Goal: Information Seeking & Learning: Learn about a topic

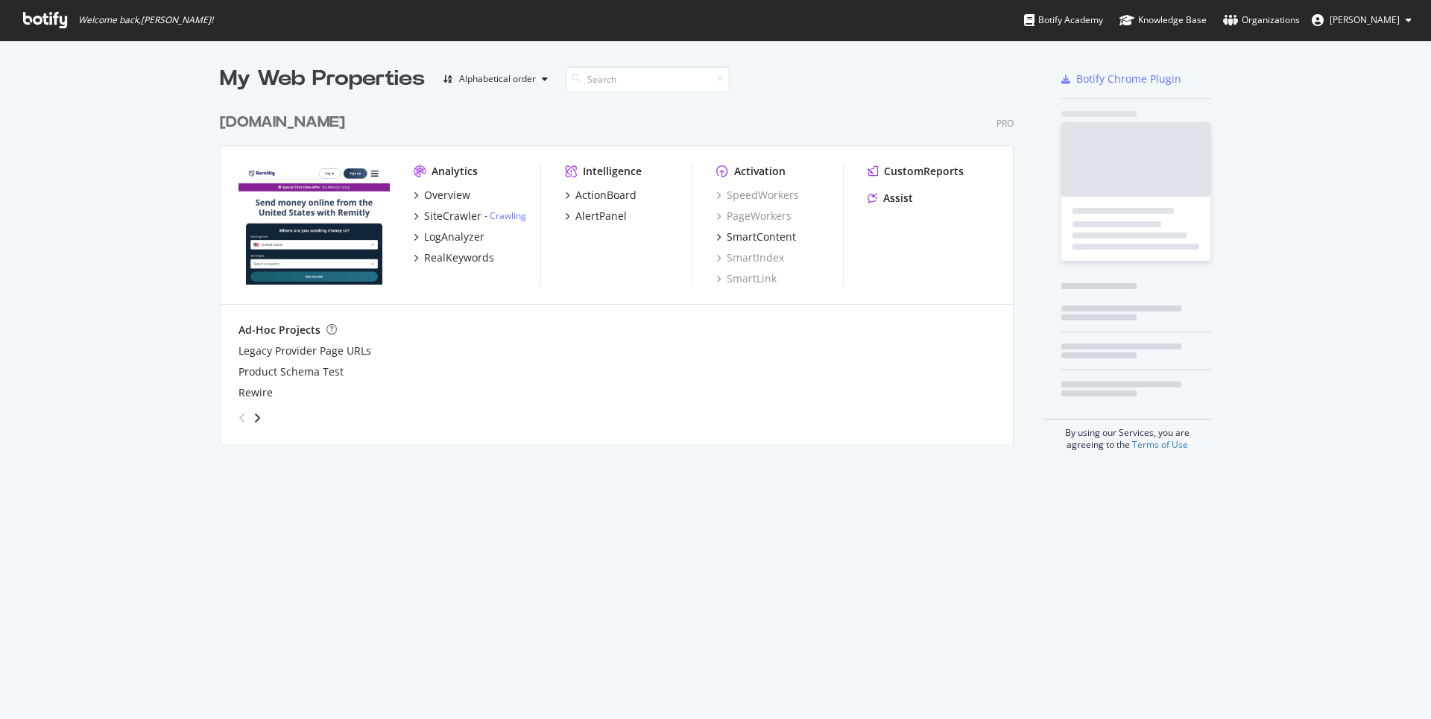
scroll to position [338, 793]
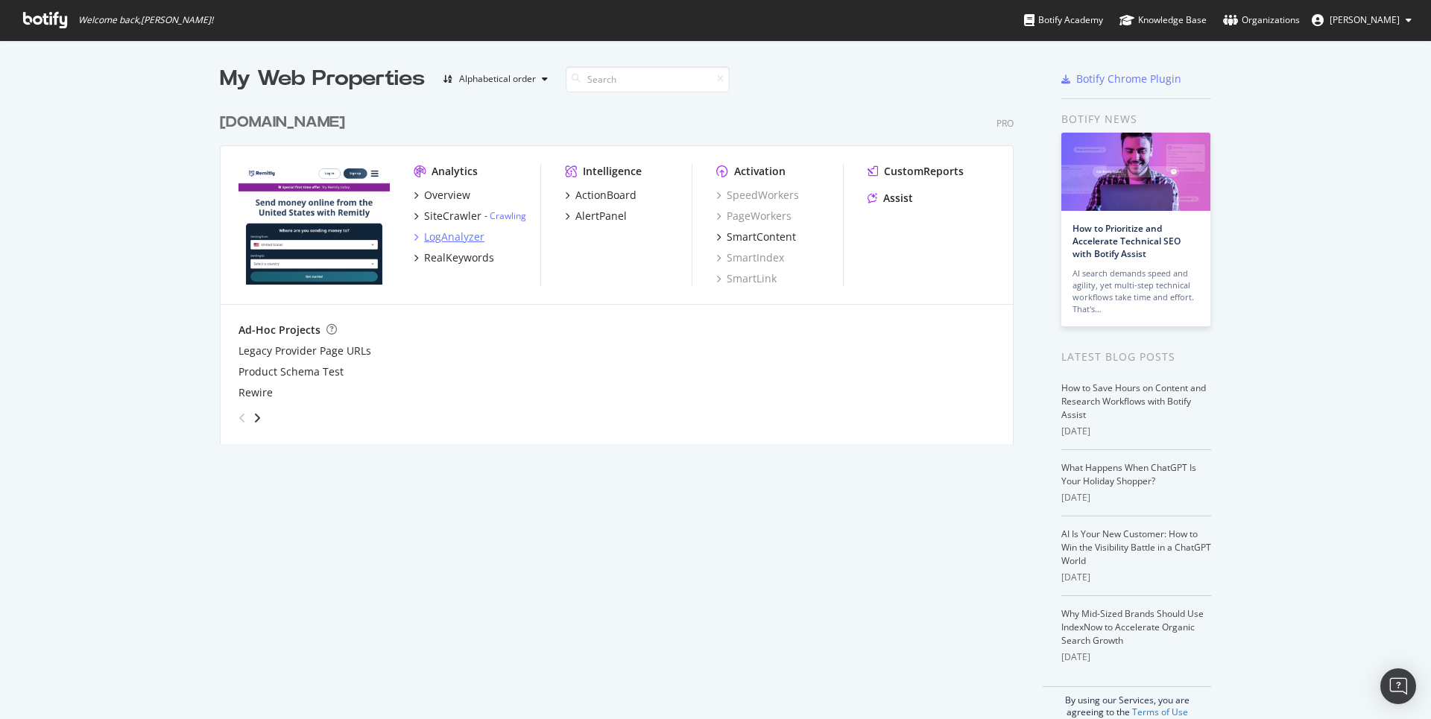
click at [438, 233] on div "LogAnalyzer" at bounding box center [454, 237] width 60 height 15
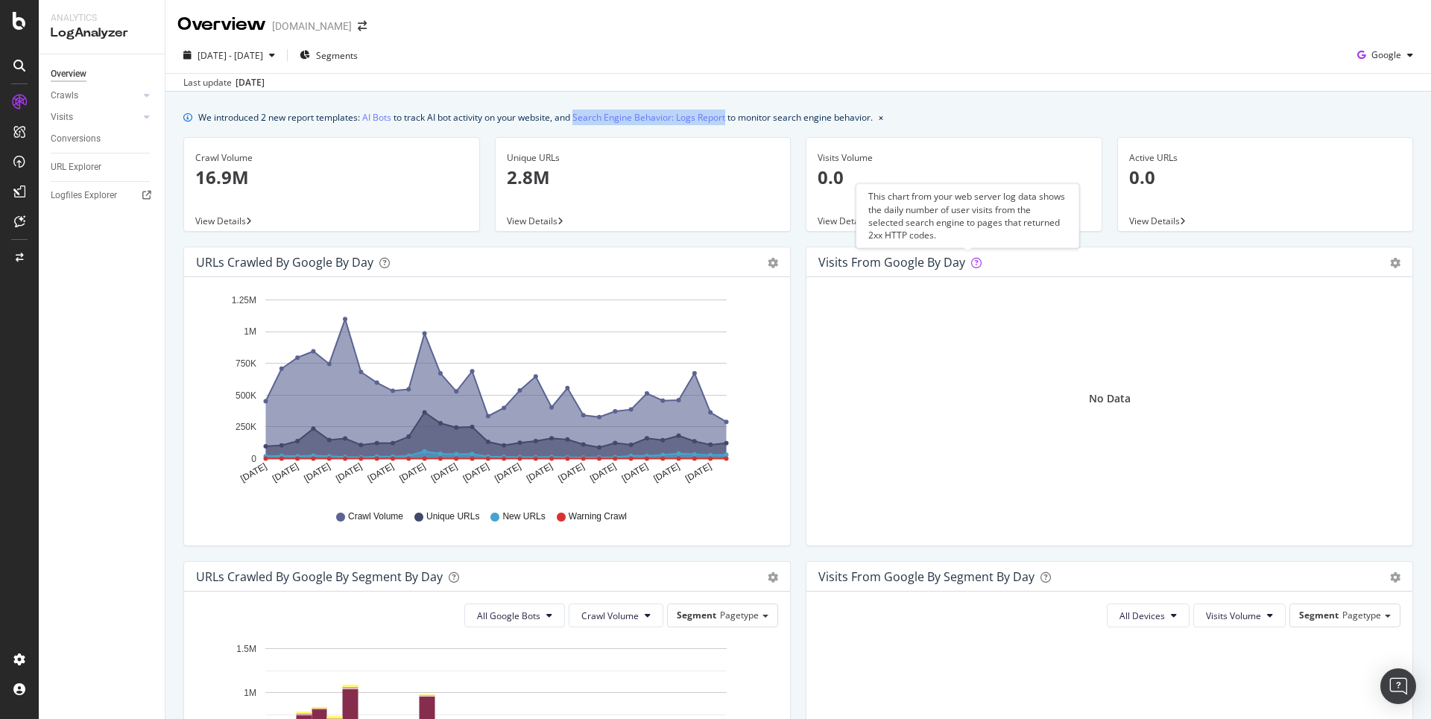
click at [971, 262] on icon at bounding box center [976, 263] width 10 height 10
click at [1041, 574] on icon at bounding box center [1045, 577] width 10 height 10
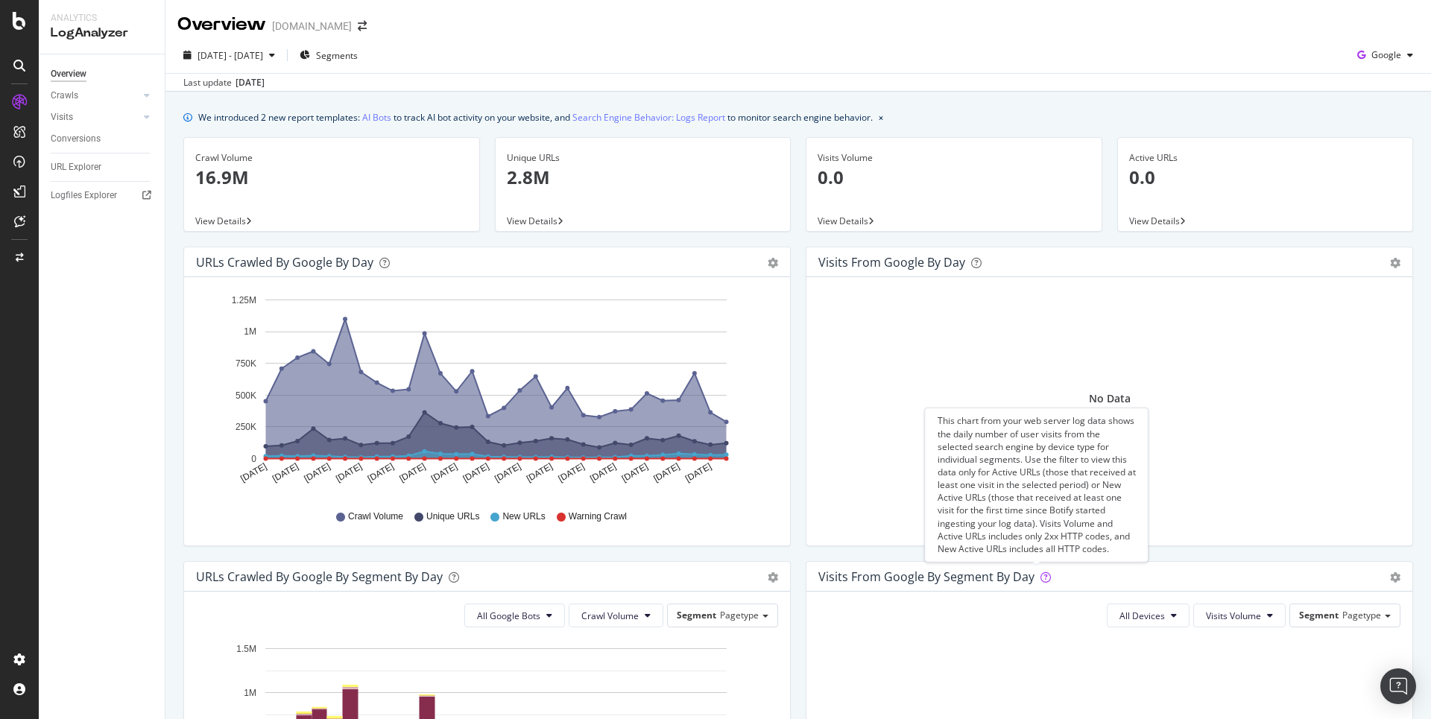
drag, startPoint x: 939, startPoint y: 425, endPoint x: 970, endPoint y: 466, distance: 52.2
click at [970, 466] on div "This chart from your web server log data shows the daily number of user visits …" at bounding box center [1036, 485] width 198 height 141
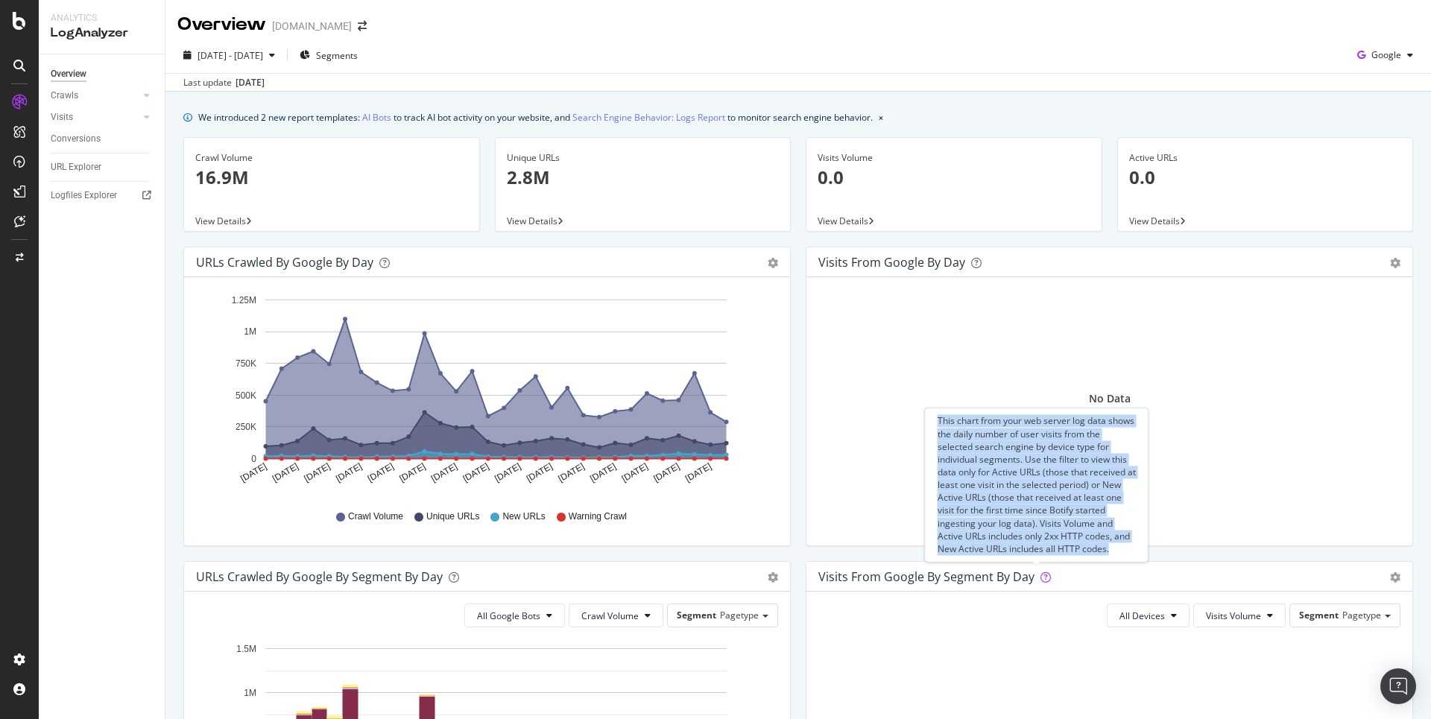
drag, startPoint x: 937, startPoint y: 421, endPoint x: 1112, endPoint y: 545, distance: 214.2
click at [1112, 545] on div "This chart from your web server log data shows the daily number of user visits …" at bounding box center [1036, 485] width 198 height 141
copy div "This chart from your web server log data shows the daily number of user visits …"
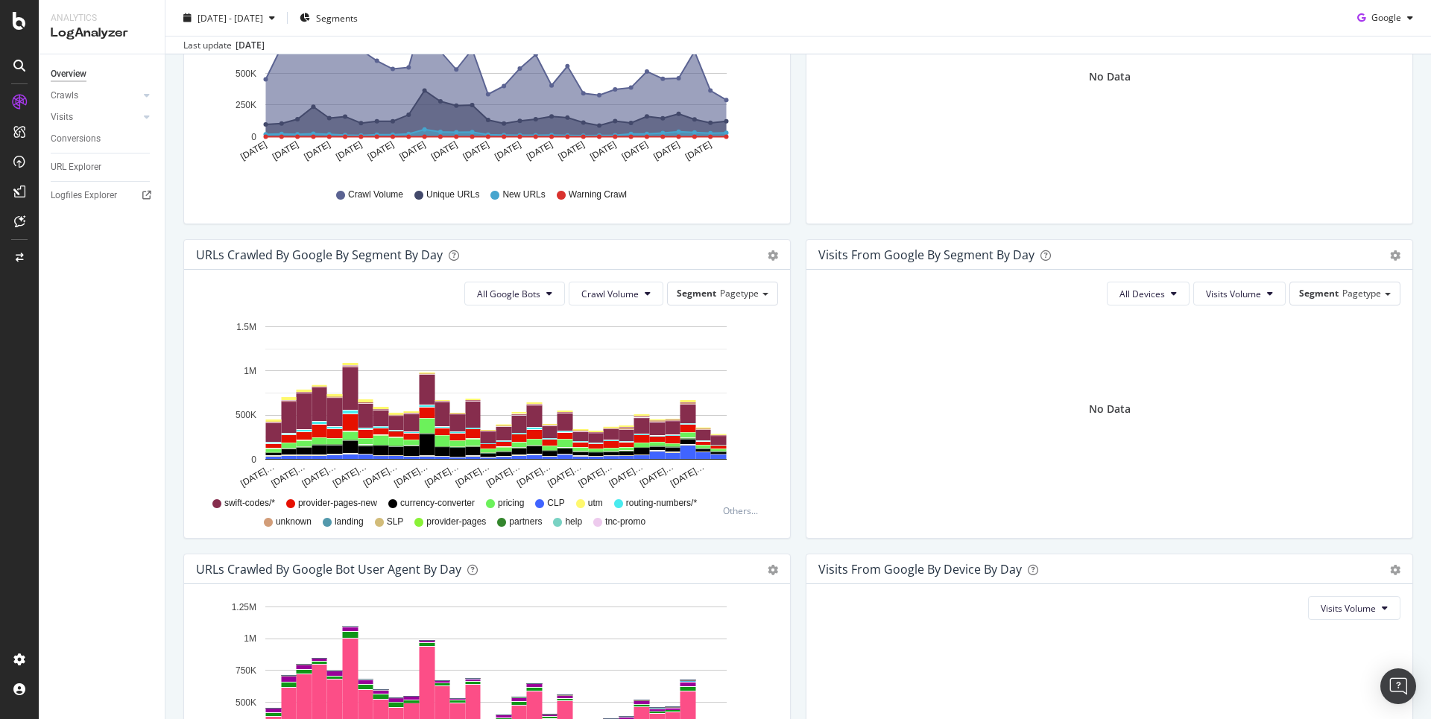
scroll to position [286, 0]
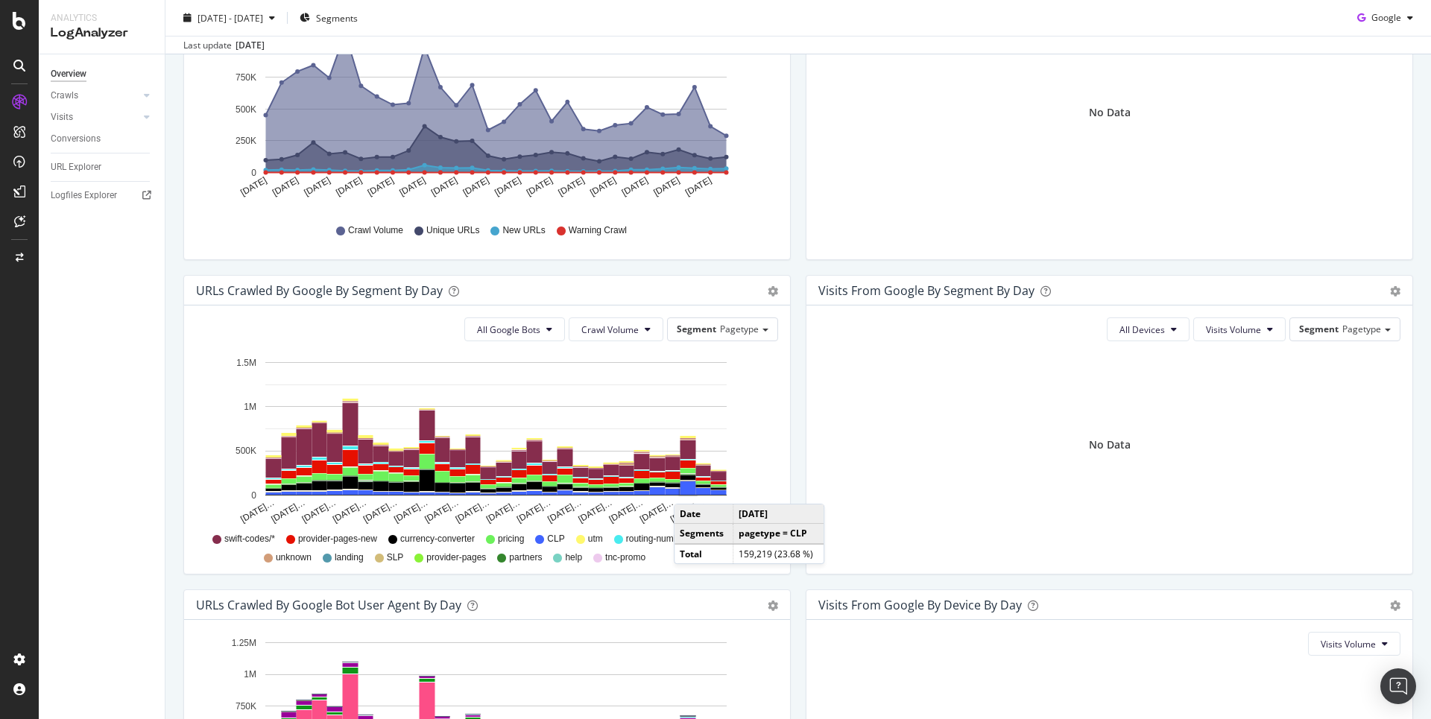
click at [689, 487] on rect "A chart." at bounding box center [688, 487] width 16 height 13
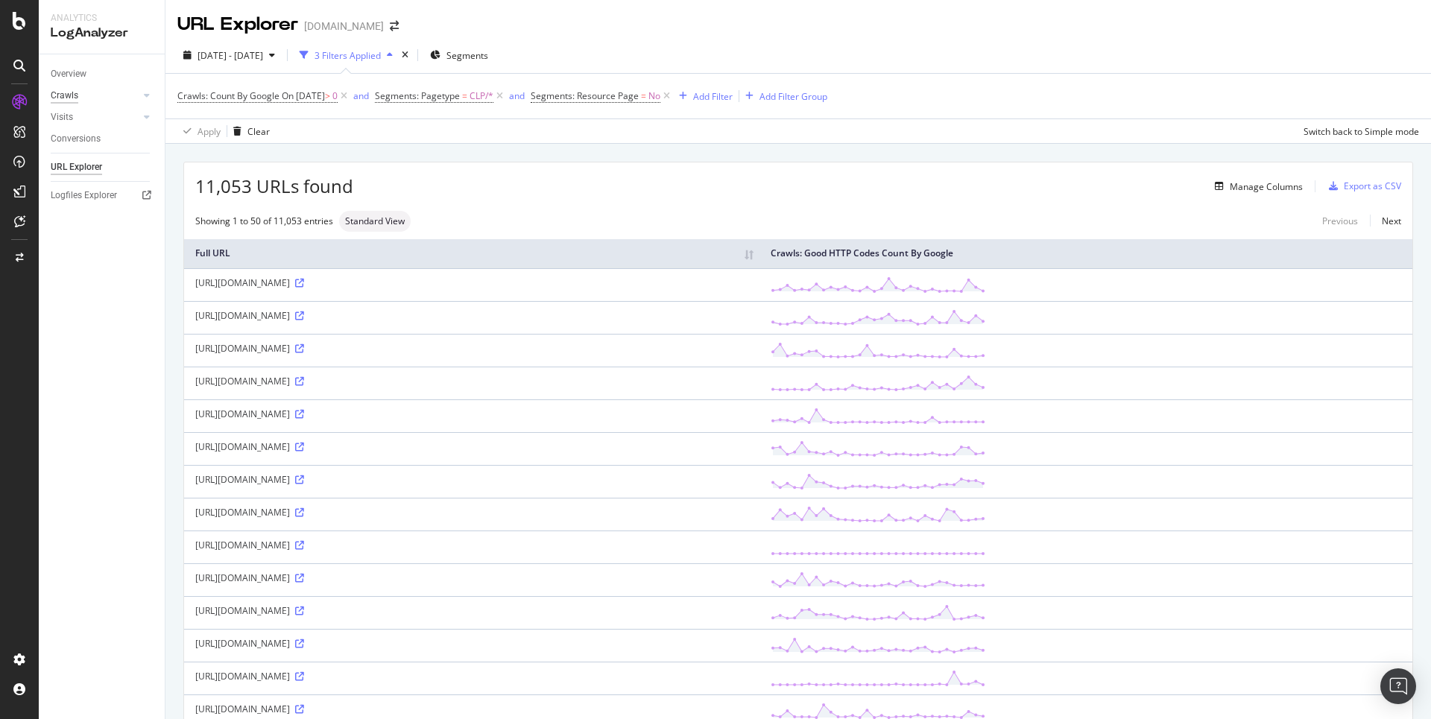
click at [69, 93] on div "Crawls" at bounding box center [65, 96] width 28 height 16
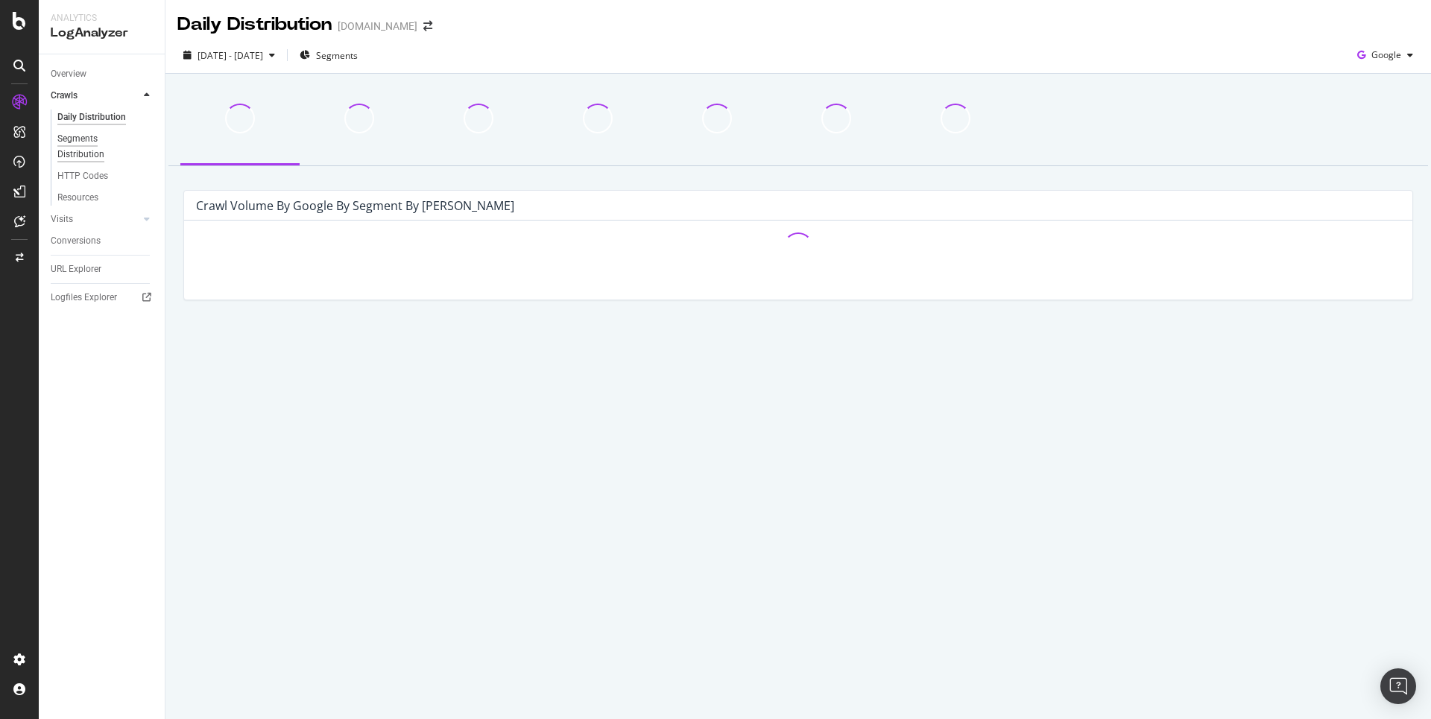
click at [75, 136] on div "Segments Distribution" at bounding box center [98, 146] width 83 height 31
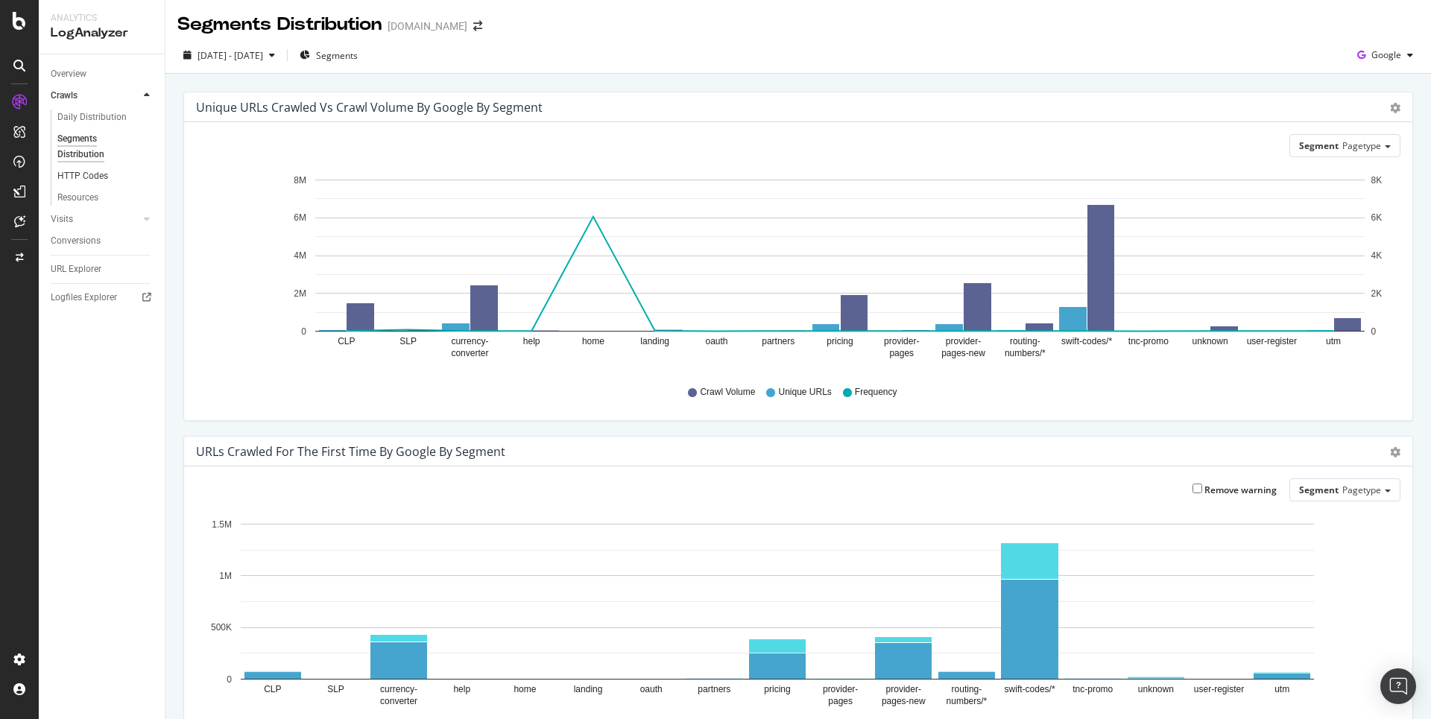
click at [112, 178] on link "HTTP Codes" at bounding box center [105, 176] width 97 height 16
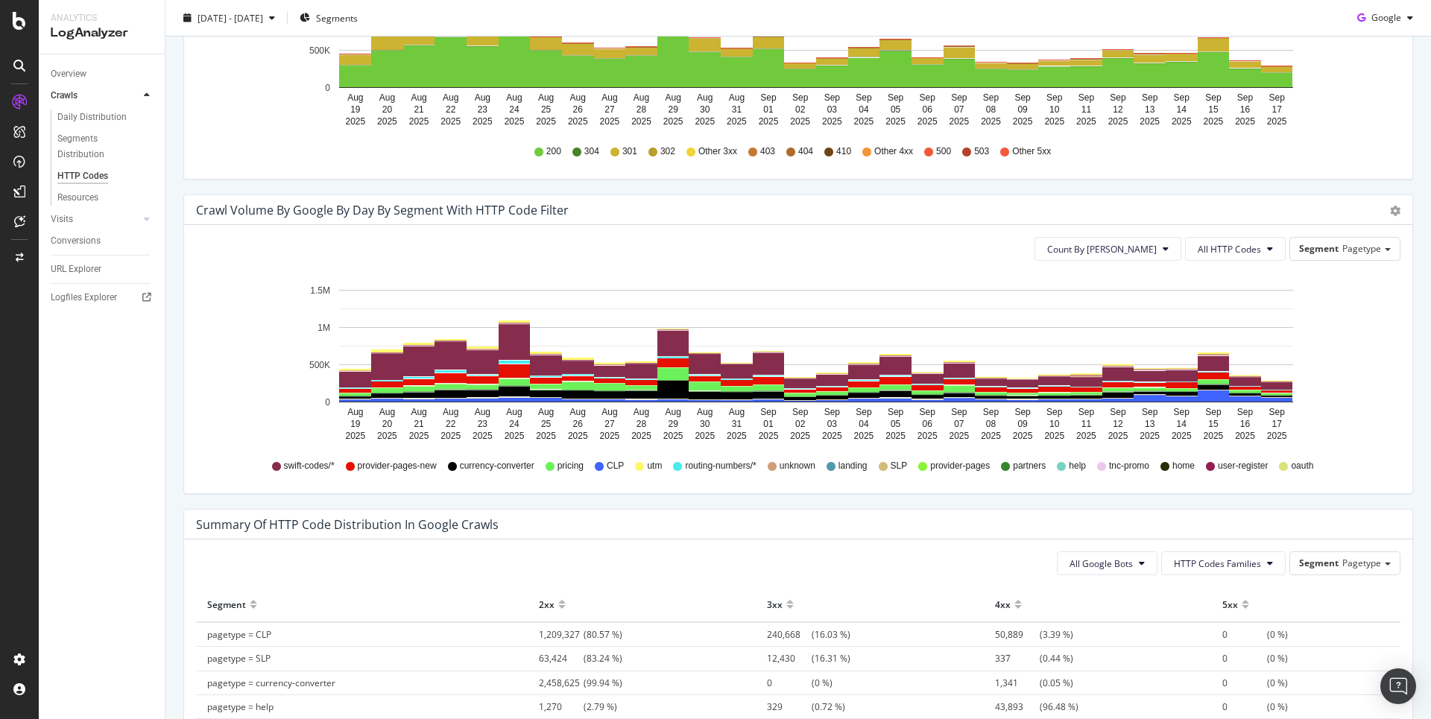
scroll to position [818, 0]
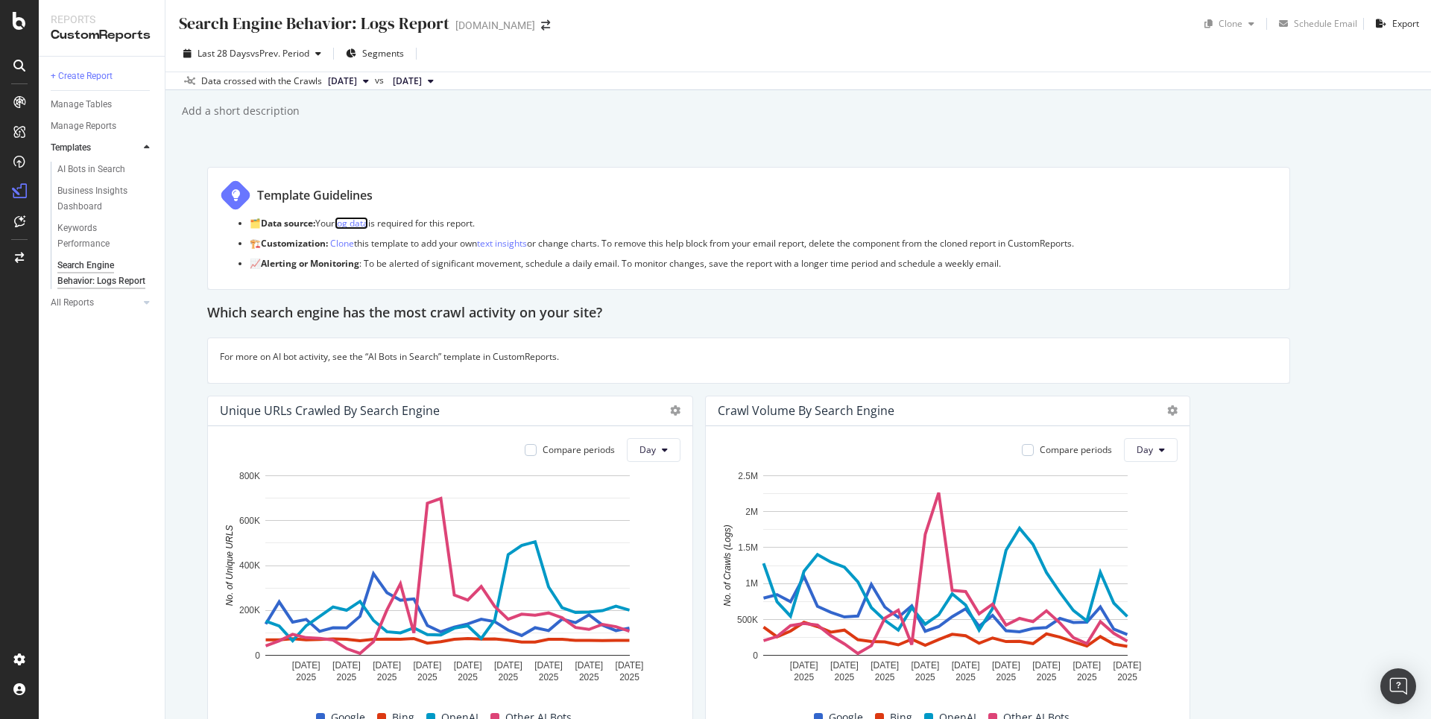
click at [368, 227] on link "log data" at bounding box center [352, 223] width 34 height 13
